Goal: Task Accomplishment & Management: Manage account settings

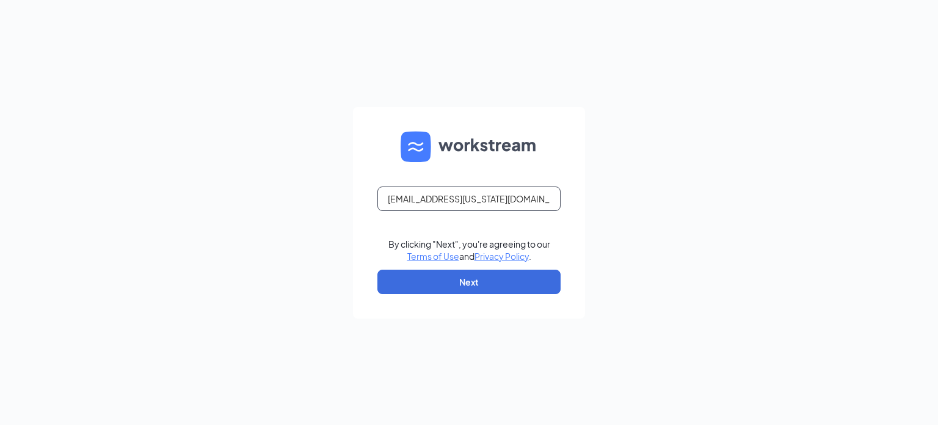
click at [465, 195] on input "[EMAIL_ADDRESS][US_STATE][DOMAIN_NAME]" at bounding box center [469, 198] width 183 height 24
type input "[PERSON_NAME][EMAIL_ADDRESS][PERSON_NAME][US_STATE][DOMAIN_NAME]"
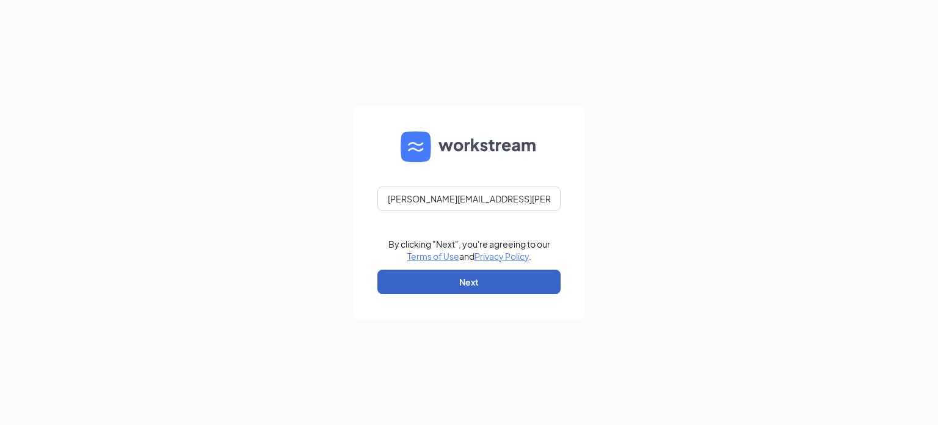
click at [471, 278] on button "Next" at bounding box center [469, 281] width 183 height 24
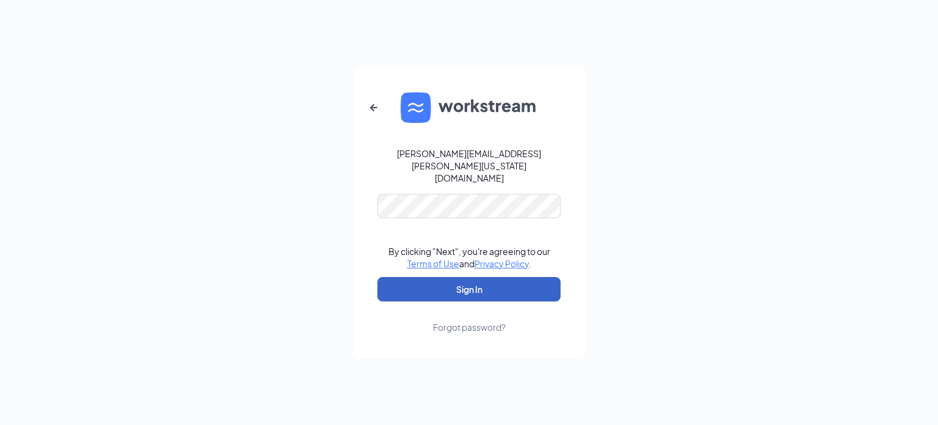
click at [453, 280] on button "Sign In" at bounding box center [469, 289] width 183 height 24
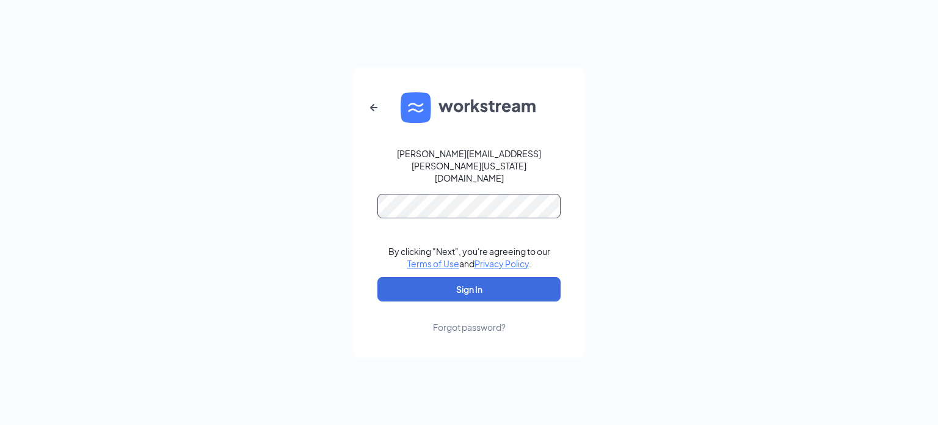
click at [378, 277] on button "Sign In" at bounding box center [469, 289] width 183 height 24
click at [584, 148] on form "[PERSON_NAME][EMAIL_ADDRESS][PERSON_NAME][US_STATE][DOMAIN_NAME] Credential mis…" at bounding box center [469, 213] width 232 height 290
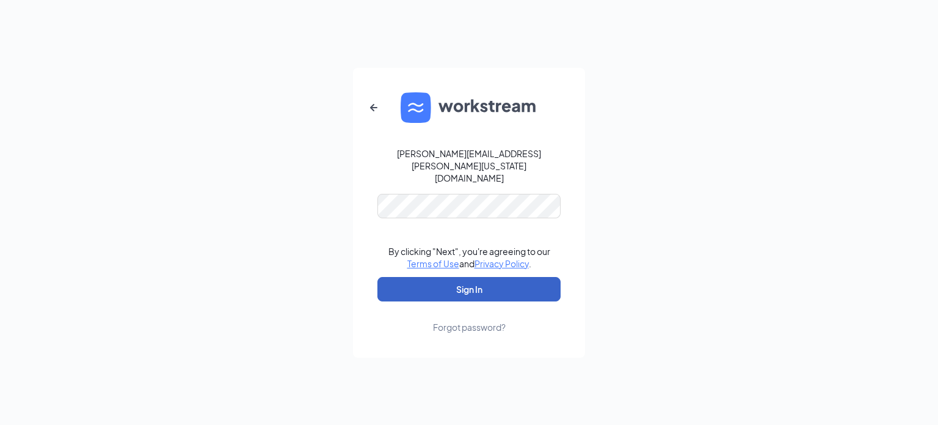
click at [456, 280] on button "Sign In" at bounding box center [469, 289] width 183 height 24
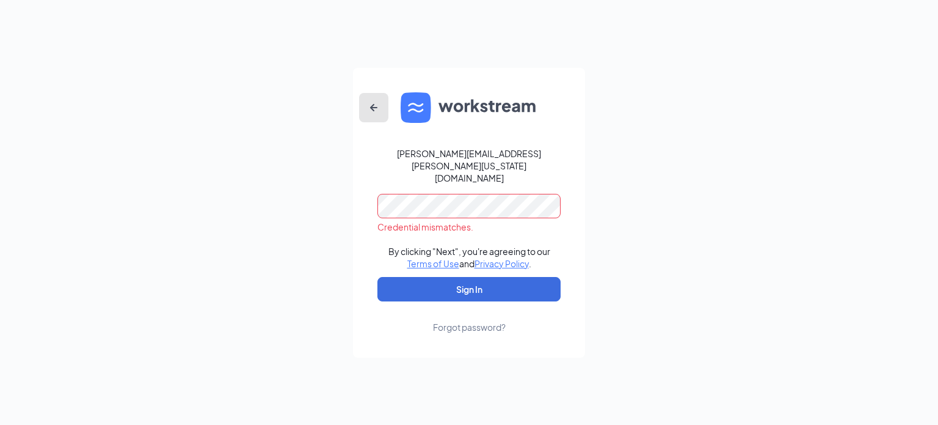
click at [373, 114] on icon "ArrowLeftNew" at bounding box center [374, 107] width 15 height 15
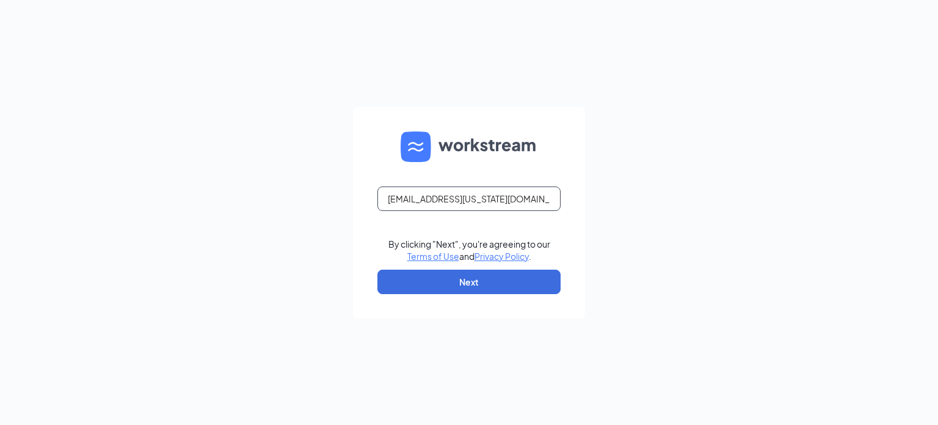
click at [410, 204] on input "[EMAIL_ADDRESS][US_STATE][DOMAIN_NAME]" at bounding box center [469, 198] width 183 height 24
type input "[PERSON_NAME][EMAIL_ADDRESS][PERSON_NAME][US_STATE][DOMAIN_NAME]"
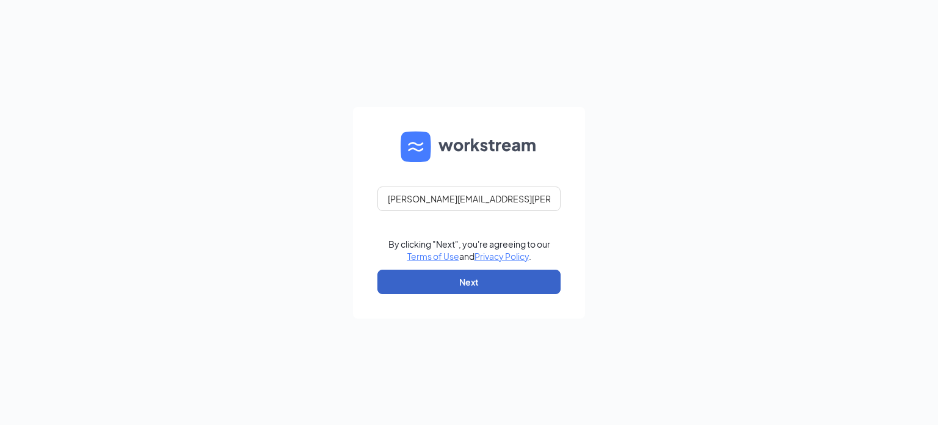
click at [451, 283] on button "Next" at bounding box center [469, 281] width 183 height 24
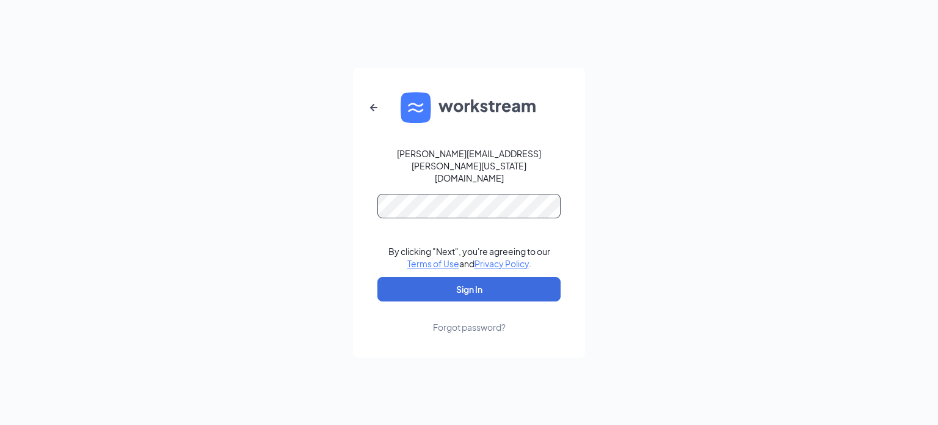
click at [378, 277] on button "Sign In" at bounding box center [469, 289] width 183 height 24
